Goal: Task Accomplishment & Management: Use online tool/utility

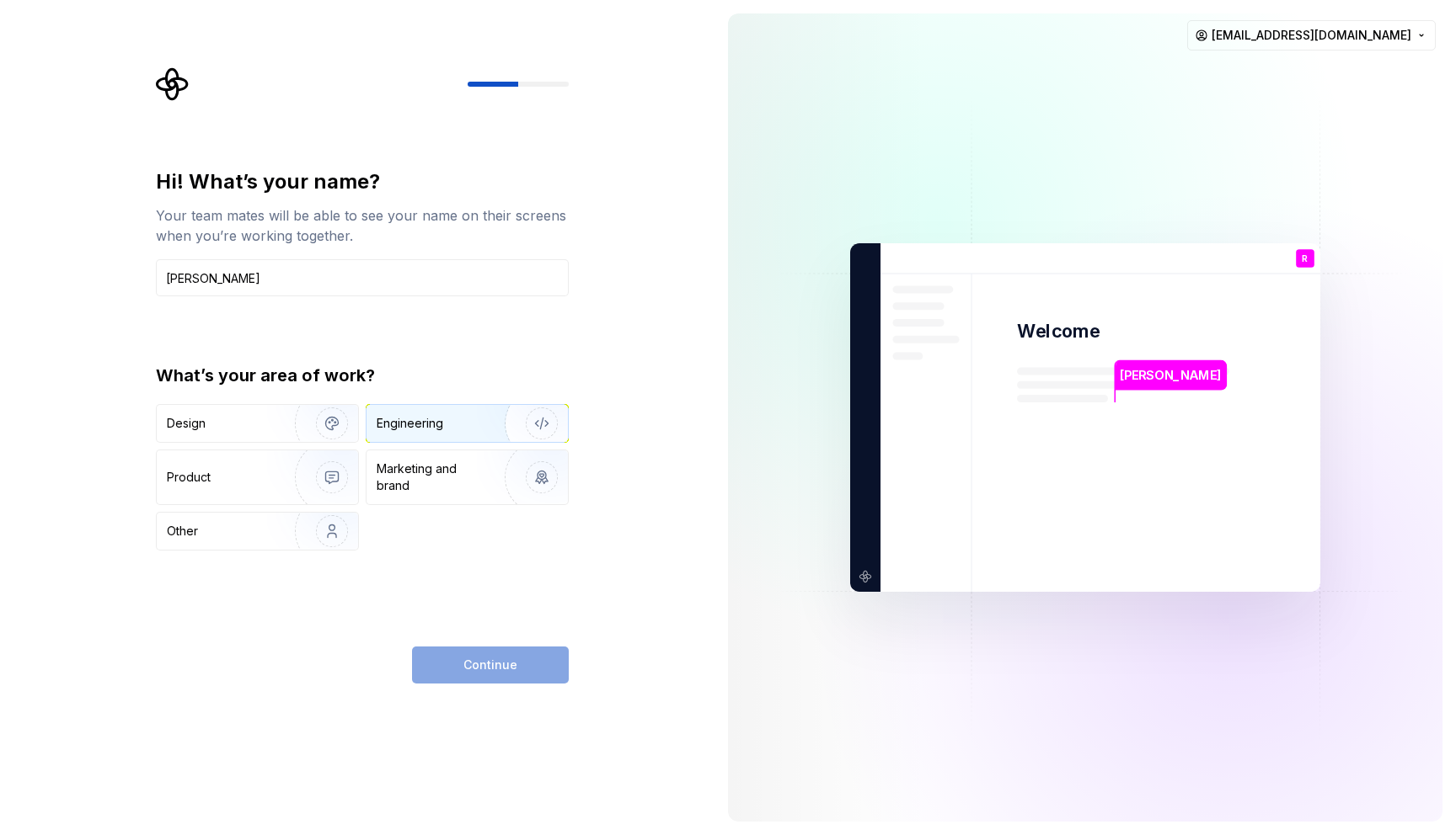
type input "[PERSON_NAME]"
click at [439, 424] on div "Engineering" at bounding box center [409, 423] width 67 height 17
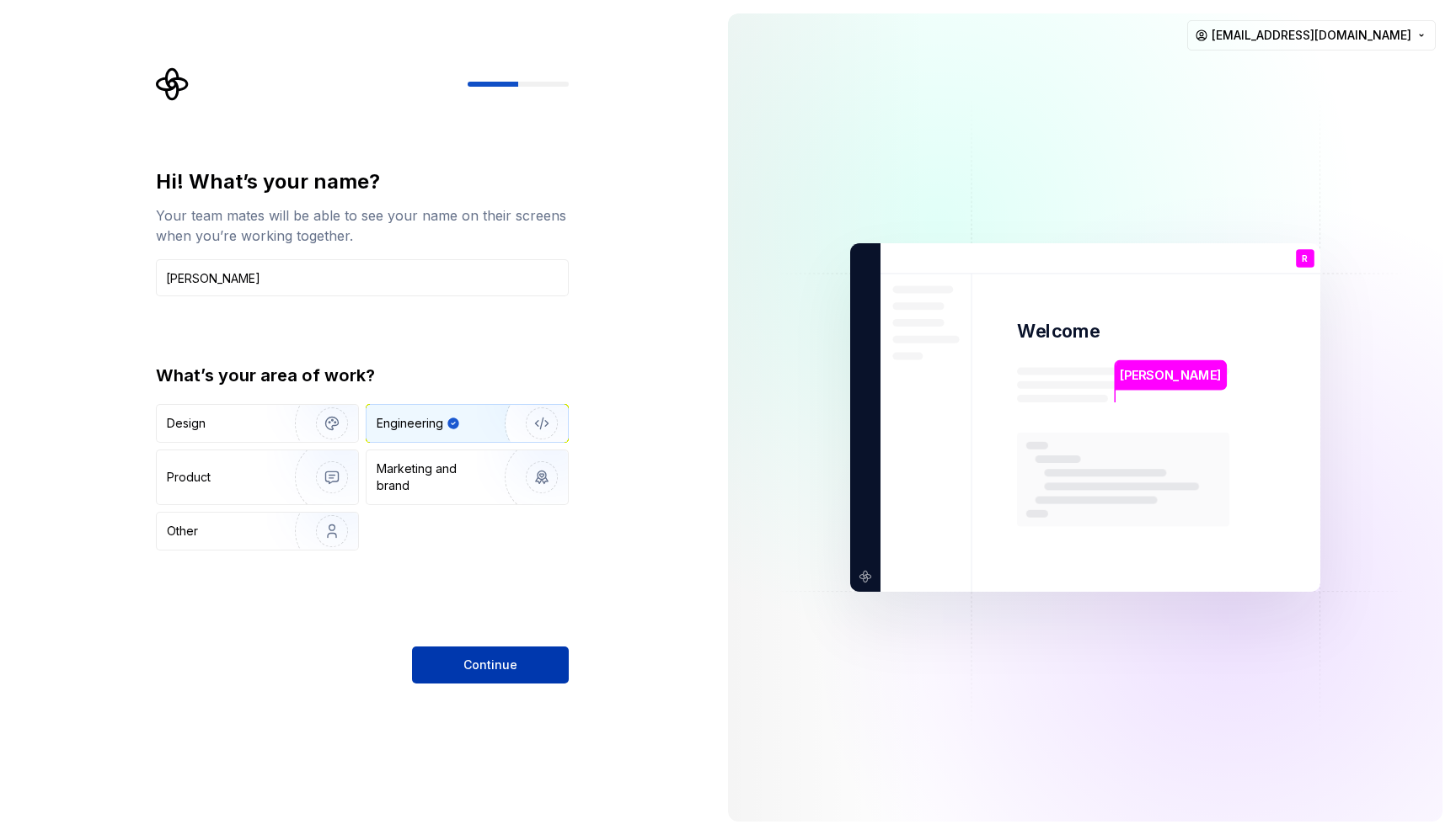
click at [518, 661] on button "Continue" at bounding box center [491, 664] width 157 height 37
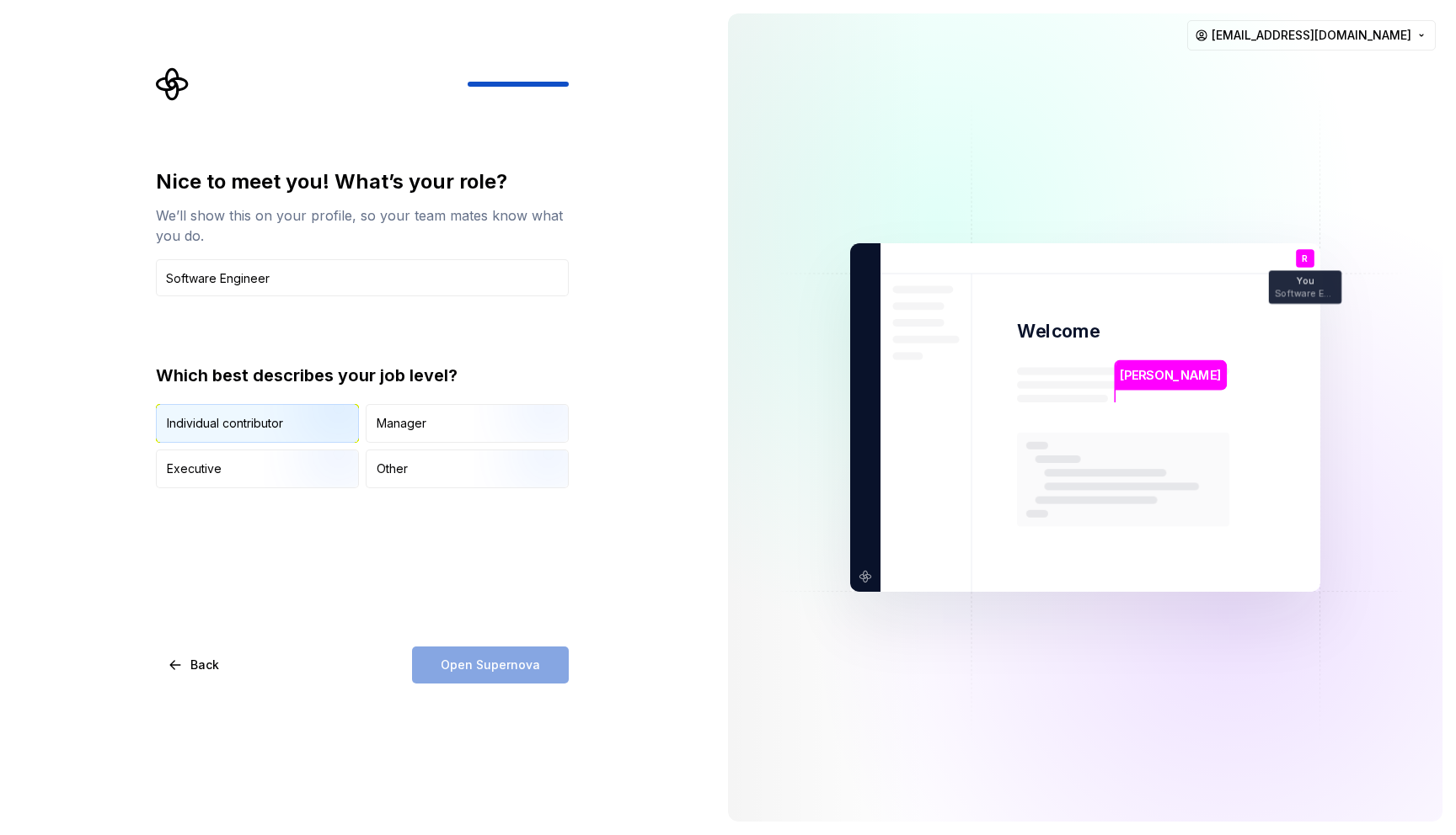
type input "Software Engineer"
click at [259, 429] on div "Individual contributor" at bounding box center [224, 423] width 116 height 17
click at [484, 657] on span "Open Supernova" at bounding box center [491, 665] width 99 height 17
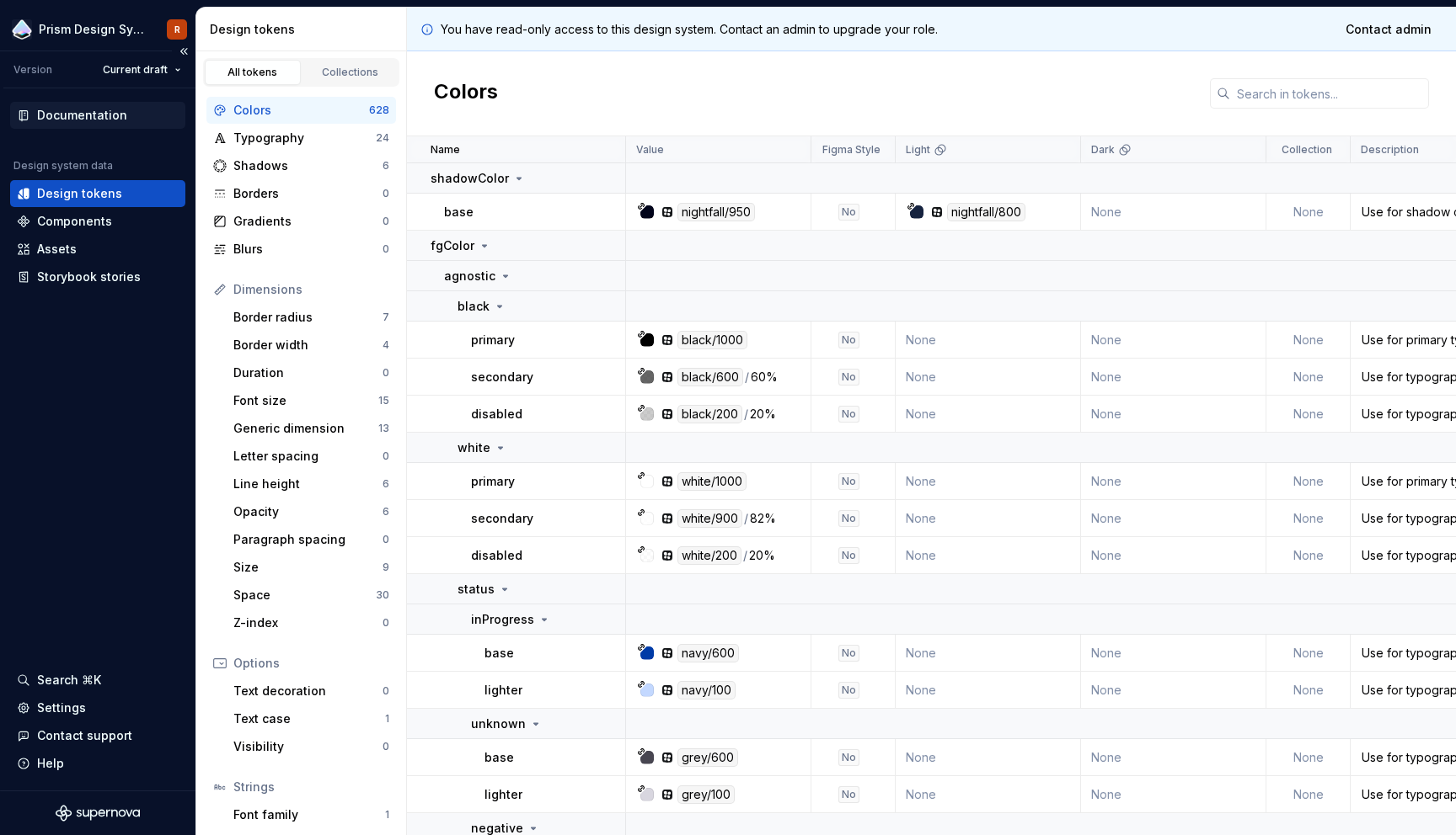
click at [78, 123] on div "Documentation" at bounding box center [81, 115] width 90 height 17
